Goal: Task Accomplishment & Management: Manage account settings

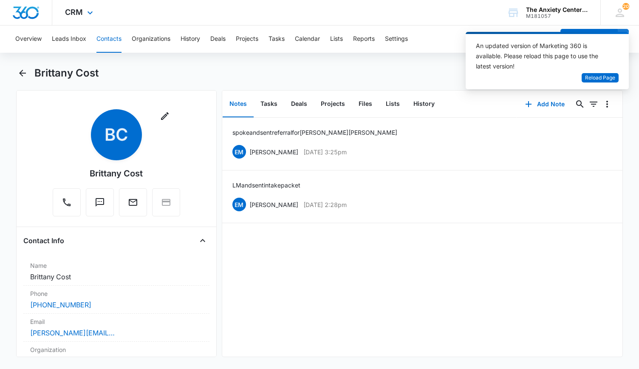
scroll to position [255, 0]
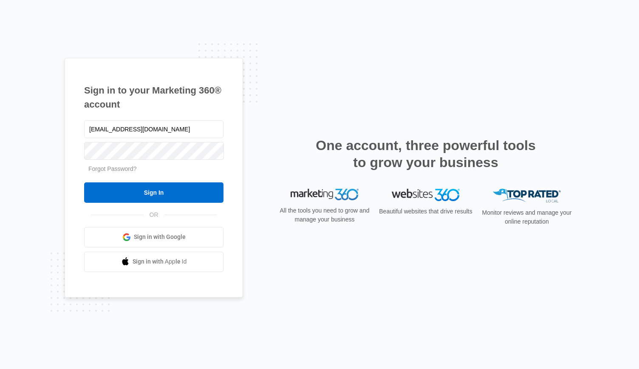
type input "[EMAIL_ADDRESS][DOMAIN_NAME]"
click at [84, 182] on input "Sign In" at bounding box center [153, 192] width 139 height 20
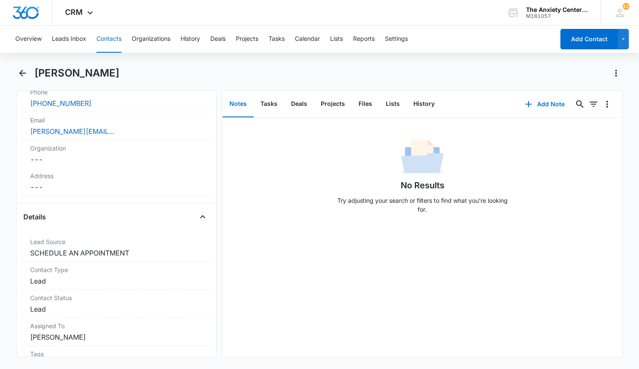
scroll to position [255, 0]
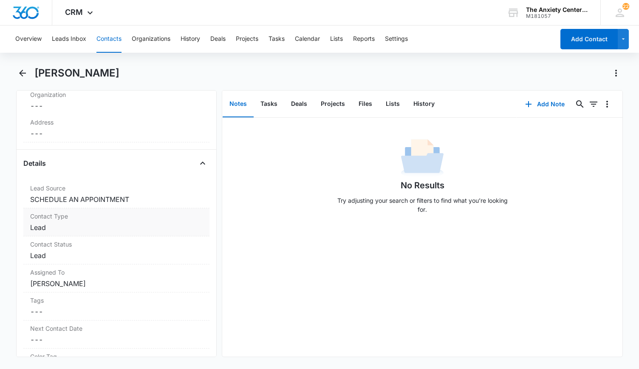
click at [143, 222] on dd "Cancel Save Changes Lead" at bounding box center [116, 227] width 172 height 10
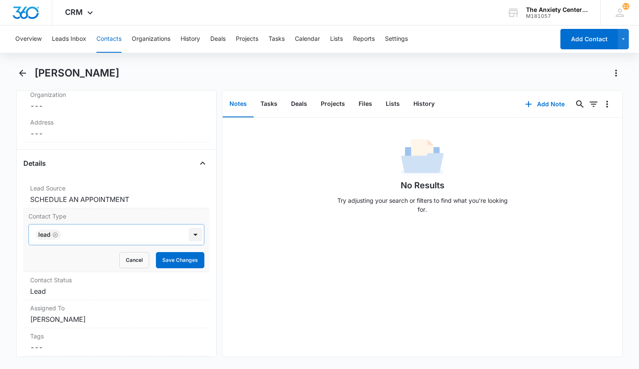
click at [190, 233] on div at bounding box center [196, 235] width 14 height 14
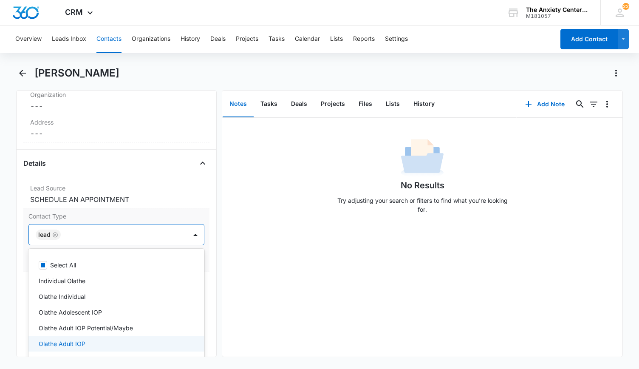
click at [85, 339] on div "Olathe Adult IOP" at bounding box center [116, 343] width 154 height 9
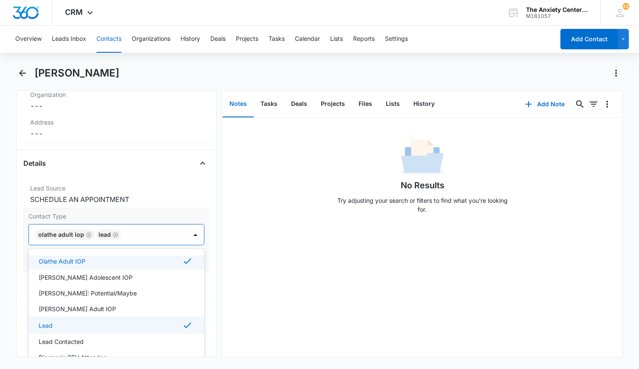
scroll to position [127, 0]
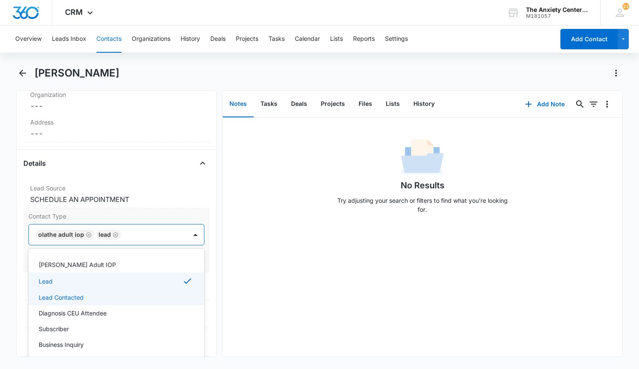
click at [92, 293] on div "Lead Contacted" at bounding box center [116, 297] width 154 height 9
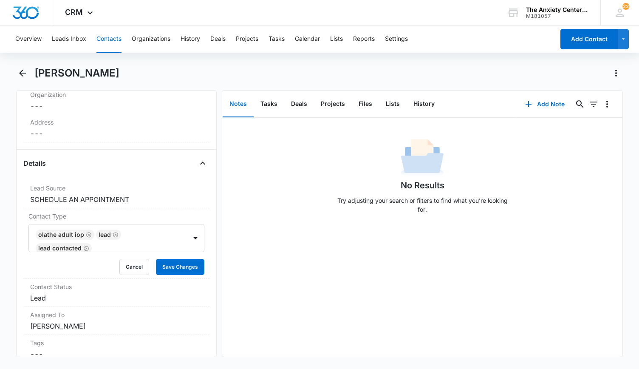
click at [263, 285] on div "No Results Try adjusting your search or filters to find what you’re looking for." at bounding box center [422, 237] width 401 height 239
click at [173, 262] on button "Save Changes" at bounding box center [180, 267] width 48 height 16
click at [547, 101] on button "Add Note" at bounding box center [545, 104] width 57 height 20
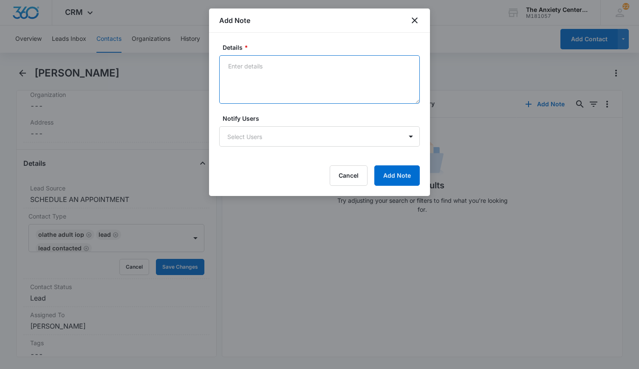
click at [279, 62] on textarea "Details *" at bounding box center [319, 79] width 201 height 48
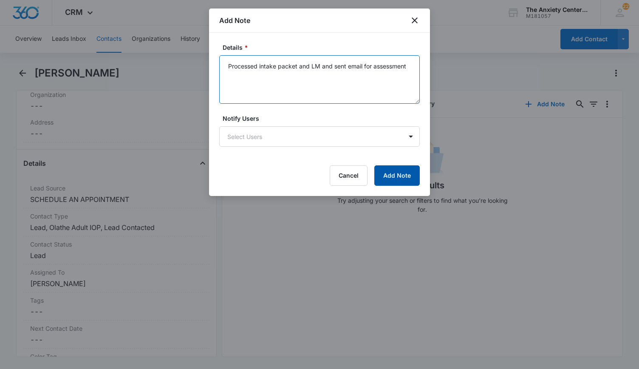
type textarea "Processed intake packet and LM and sent email for assessment"
click at [391, 174] on button "Add Note" at bounding box center [396, 175] width 45 height 20
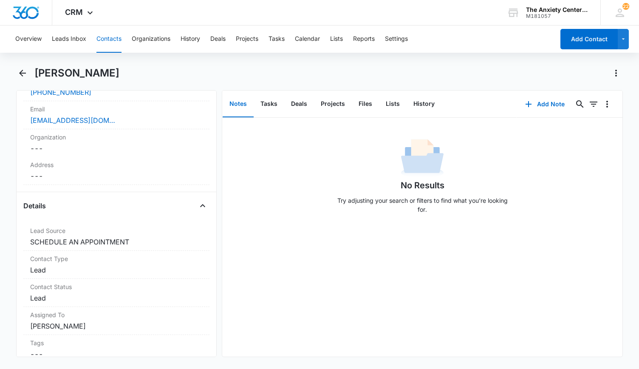
scroll to position [255, 0]
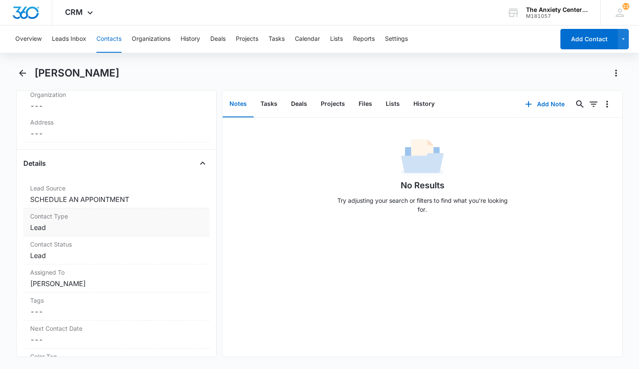
click at [143, 220] on div "Contact Type Cancel Save Changes Lead" at bounding box center [116, 222] width 186 height 28
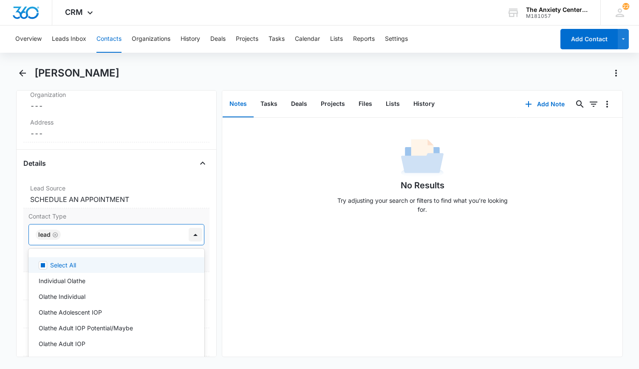
click at [194, 233] on div at bounding box center [196, 235] width 14 height 14
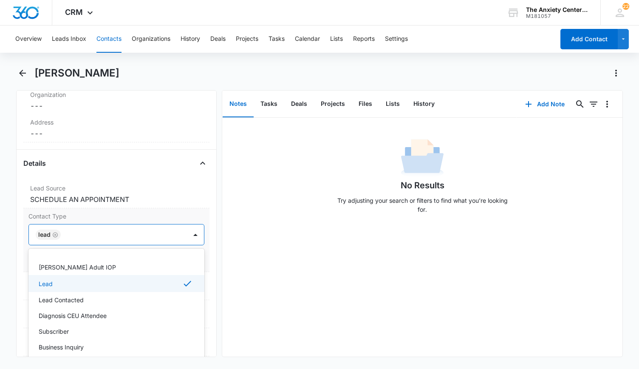
scroll to position [127, 0]
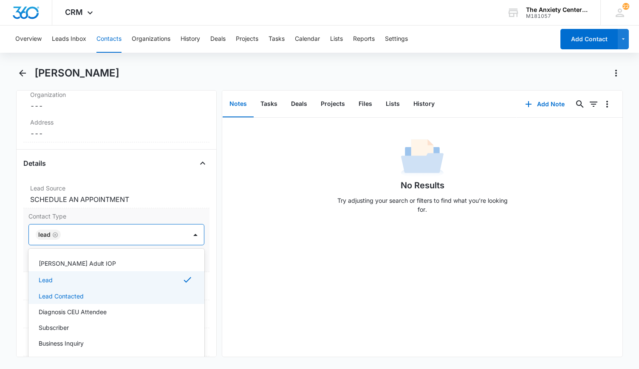
click at [105, 292] on div "Lead Contacted" at bounding box center [116, 295] width 154 height 9
click at [289, 279] on div "No Results Try adjusting your search or filters to find what you’re looking for." at bounding box center [422, 237] width 401 height 239
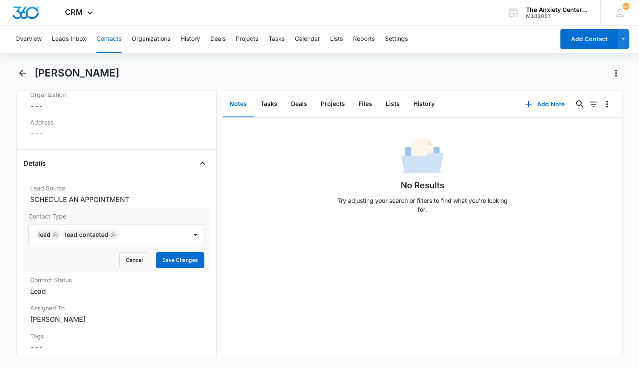
click at [199, 263] on div "Contact Type Lead Lead Contacted Cancel Save Changes" at bounding box center [116, 240] width 186 height 64
click at [189, 257] on button "Save Changes" at bounding box center [180, 260] width 48 height 16
click at [542, 102] on button "Add Note" at bounding box center [545, 104] width 57 height 20
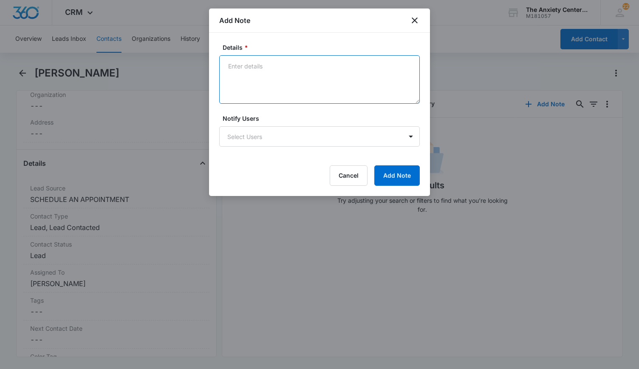
drag, startPoint x: 253, startPoint y: 65, endPoint x: 260, endPoint y: 69, distance: 8.4
click at [253, 65] on textarea "Details *" at bounding box center [319, 79] width 201 height 48
type textarea "Sent email. Not sure if he is looking for IOP or individual therapy"
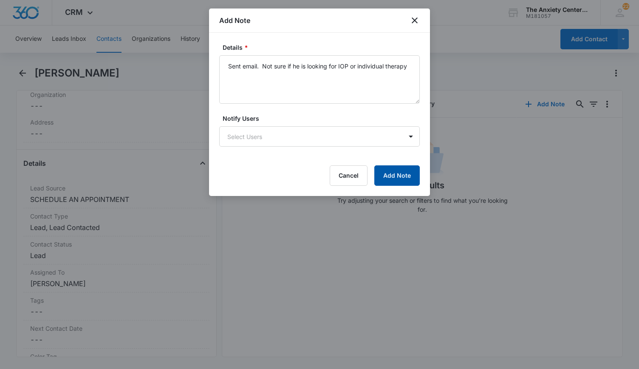
click at [406, 172] on button "Add Note" at bounding box center [396, 175] width 45 height 20
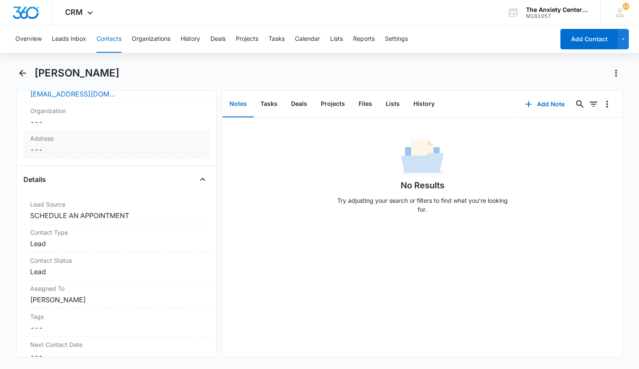
scroll to position [297, 0]
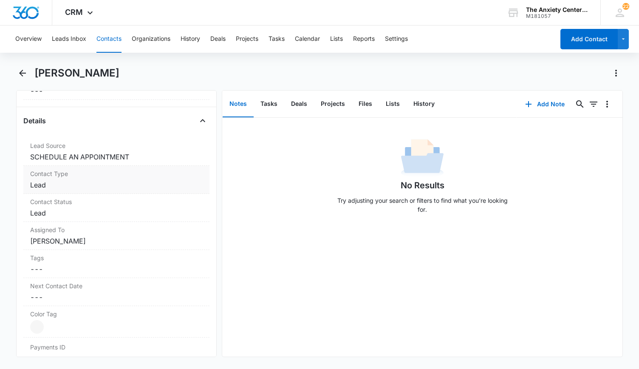
click at [116, 180] on dd "Cancel Save Changes Lead" at bounding box center [116, 185] width 172 height 10
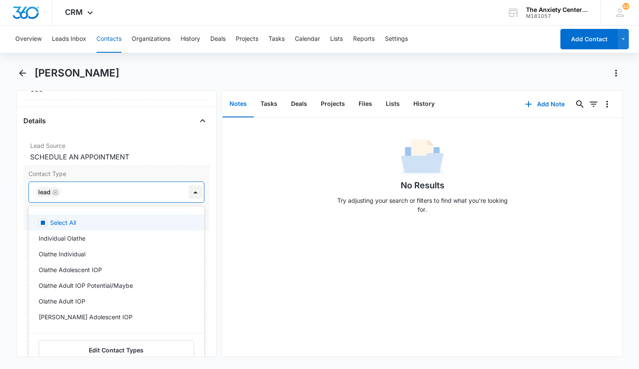
click at [189, 191] on div at bounding box center [196, 192] width 14 height 14
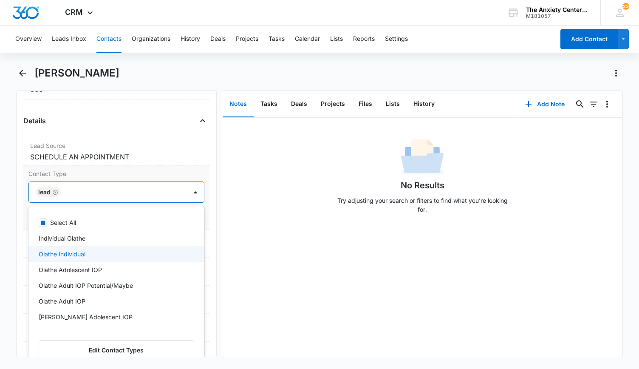
click at [131, 250] on div "Olathe Individual" at bounding box center [116, 253] width 154 height 9
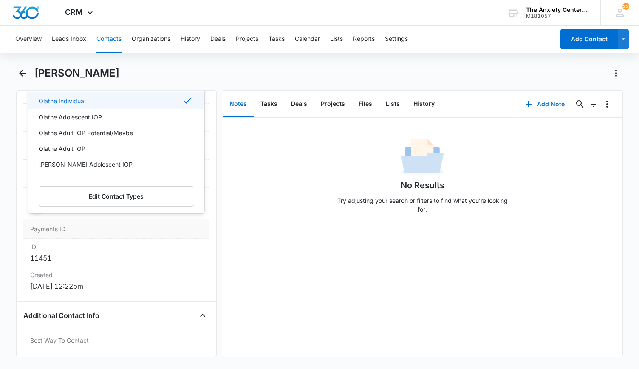
scroll to position [397, 0]
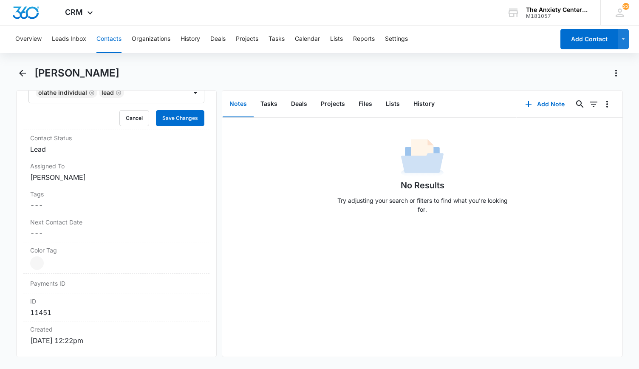
click at [224, 195] on div "No Results Try adjusting your search or filters to find what you’re looking for." at bounding box center [422, 178] width 401 height 84
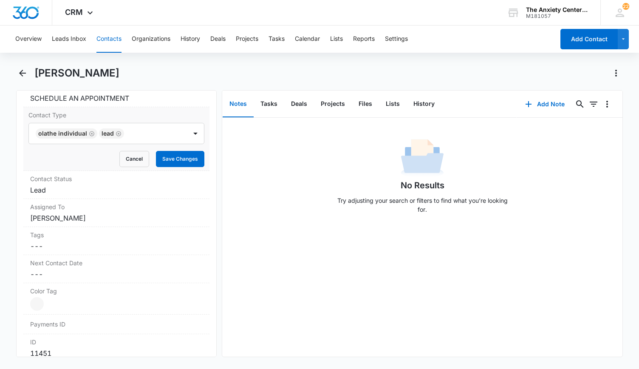
scroll to position [312, 0]
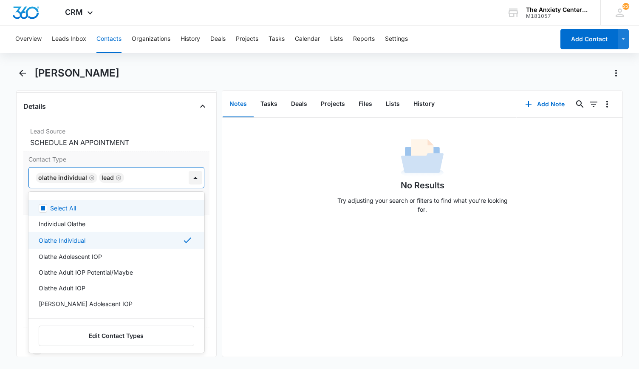
click at [189, 178] on div at bounding box center [196, 178] width 14 height 14
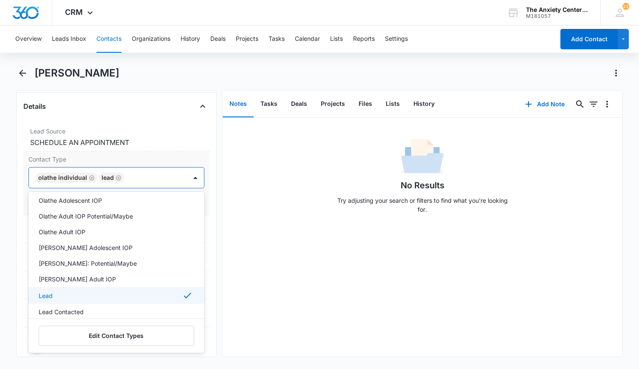
scroll to position [85, 0]
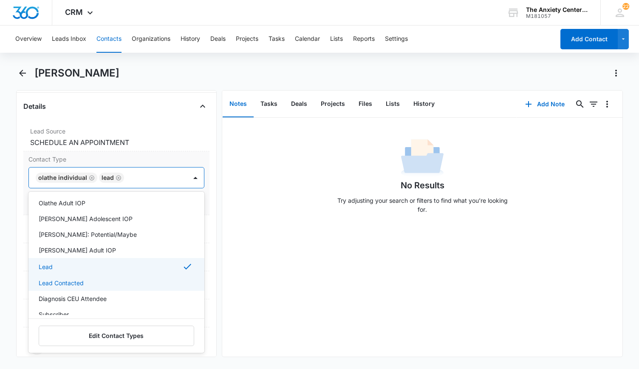
click at [95, 281] on div "Lead Contacted" at bounding box center [116, 282] width 154 height 9
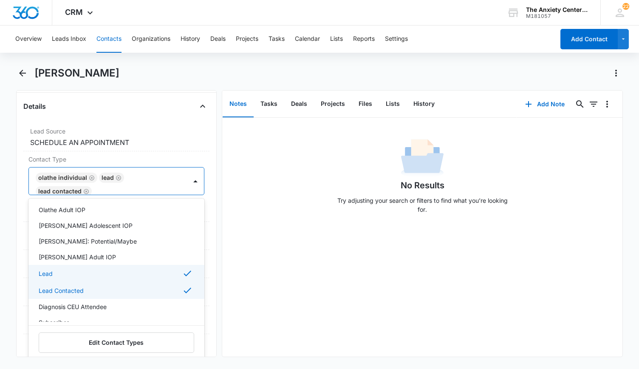
click at [231, 259] on div "No Results Try adjusting your search or filters to find what you’re looking for." at bounding box center [422, 237] width 401 height 239
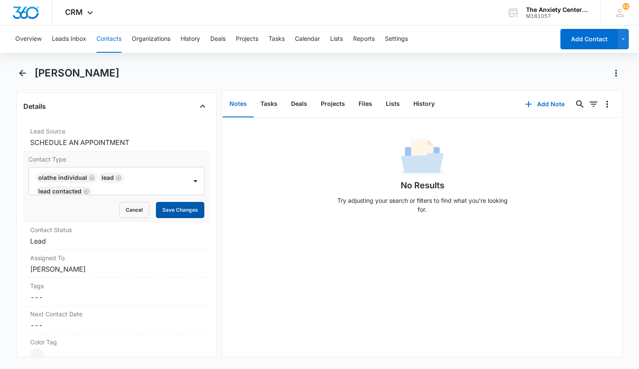
click at [185, 206] on button "Save Changes" at bounding box center [180, 210] width 48 height 16
click at [532, 100] on button "Add Note" at bounding box center [545, 104] width 57 height 20
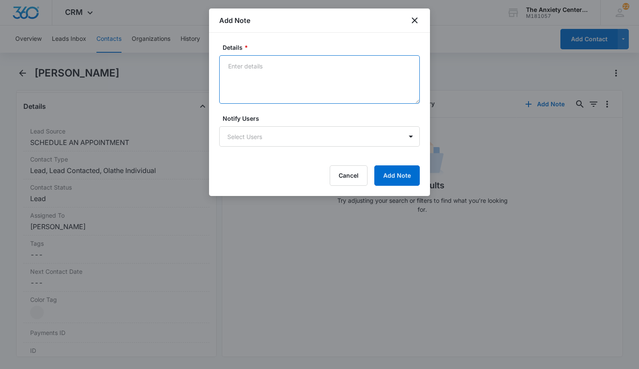
click at [264, 70] on textarea "Details *" at bounding box center [319, 79] width 201 height 48
type textarea "sent referrals for individual therapist"
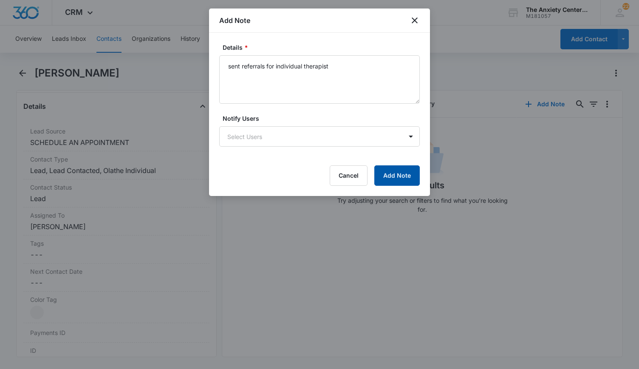
drag, startPoint x: 404, startPoint y: 175, endPoint x: 399, endPoint y: 175, distance: 5.1
click at [404, 175] on button "Add Note" at bounding box center [396, 175] width 45 height 20
